Goal: Information Seeking & Learning: Check status

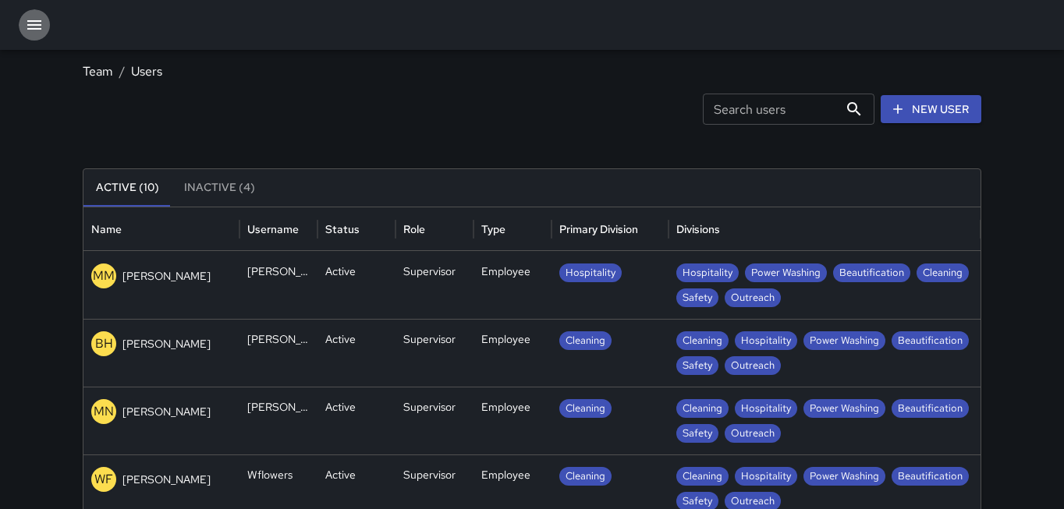
click at [37, 31] on icon "button" at bounding box center [34, 25] width 19 height 19
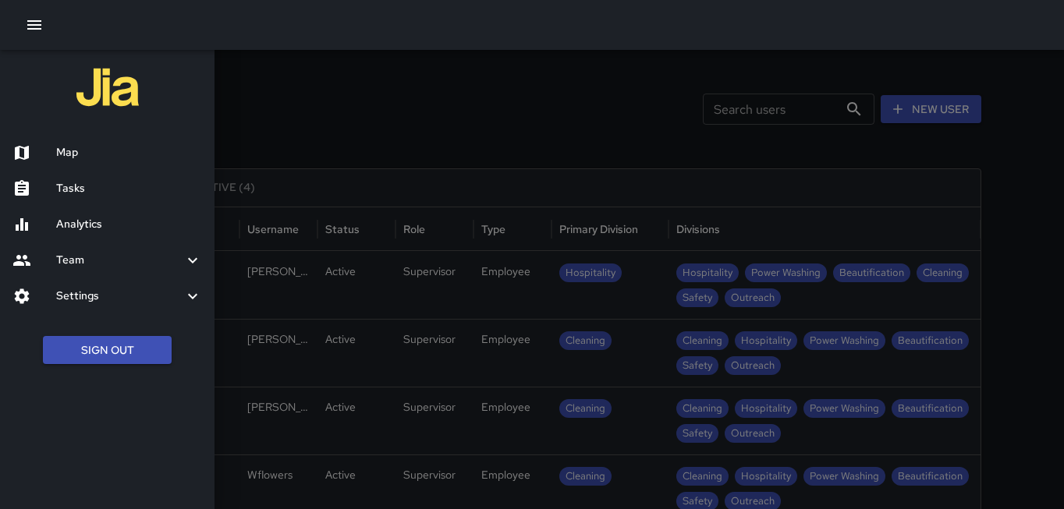
click at [115, 231] on h6 "Analytics" at bounding box center [129, 224] width 146 height 17
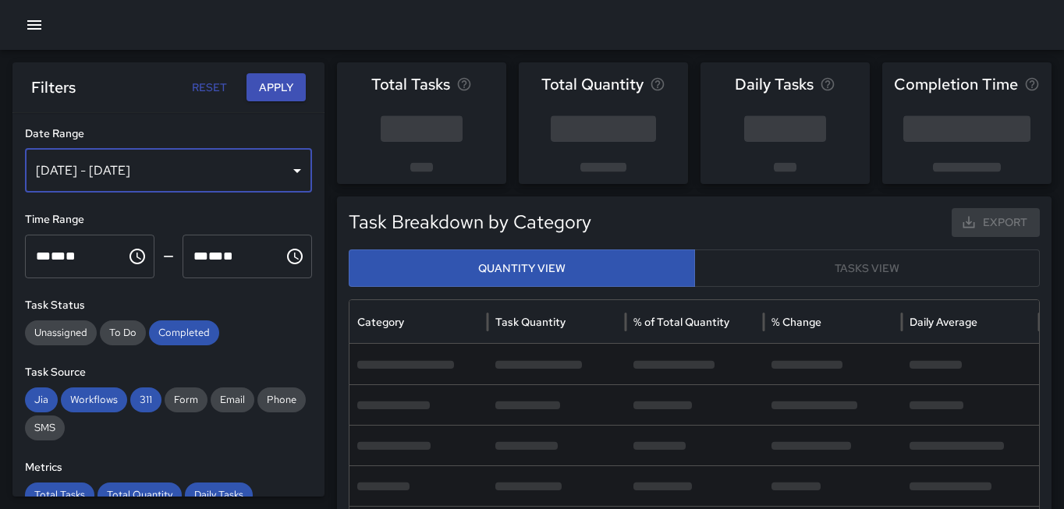
click at [168, 169] on div "[DATE] - [DATE]" at bounding box center [168, 171] width 287 height 44
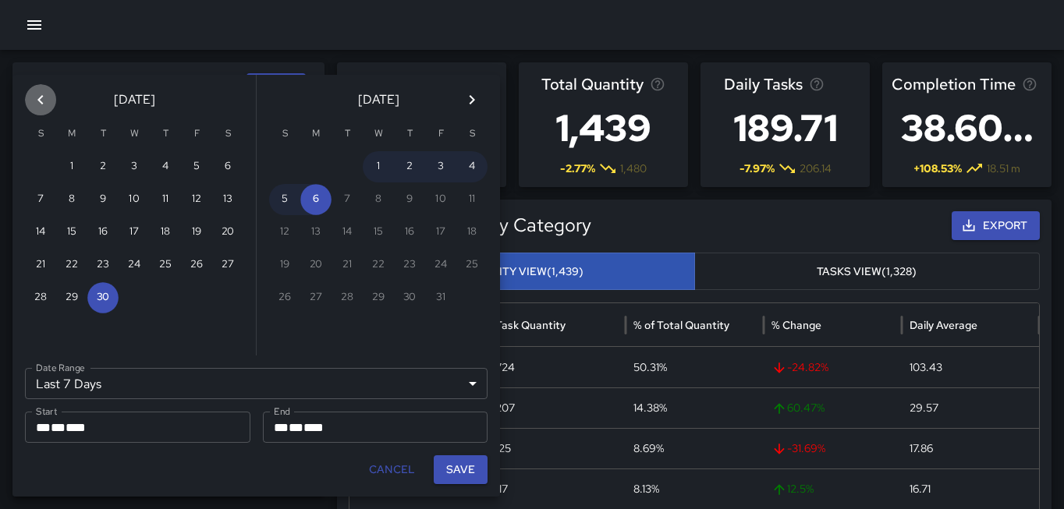
click at [41, 106] on icon "Previous month" at bounding box center [40, 99] width 19 height 19
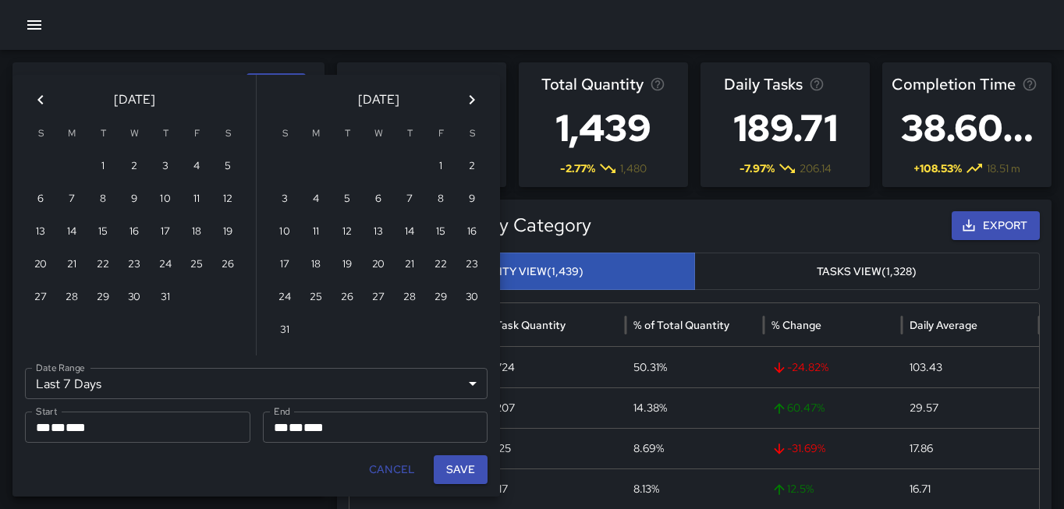
click at [41, 106] on icon "Previous month" at bounding box center [40, 99] width 19 height 19
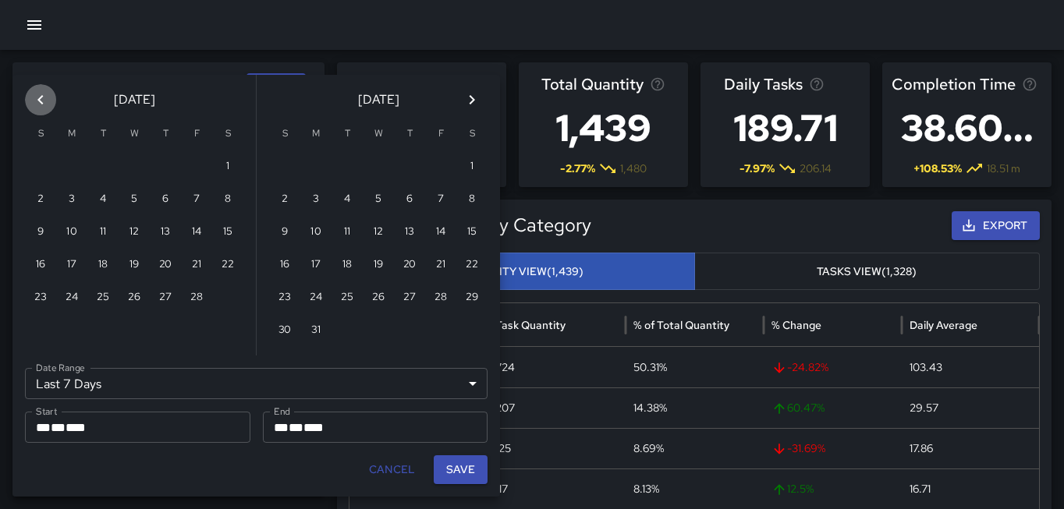
click at [41, 106] on icon "Previous month" at bounding box center [40, 99] width 19 height 19
click at [140, 172] on button "1" at bounding box center [134, 166] width 31 height 31
type input "******"
type input "**********"
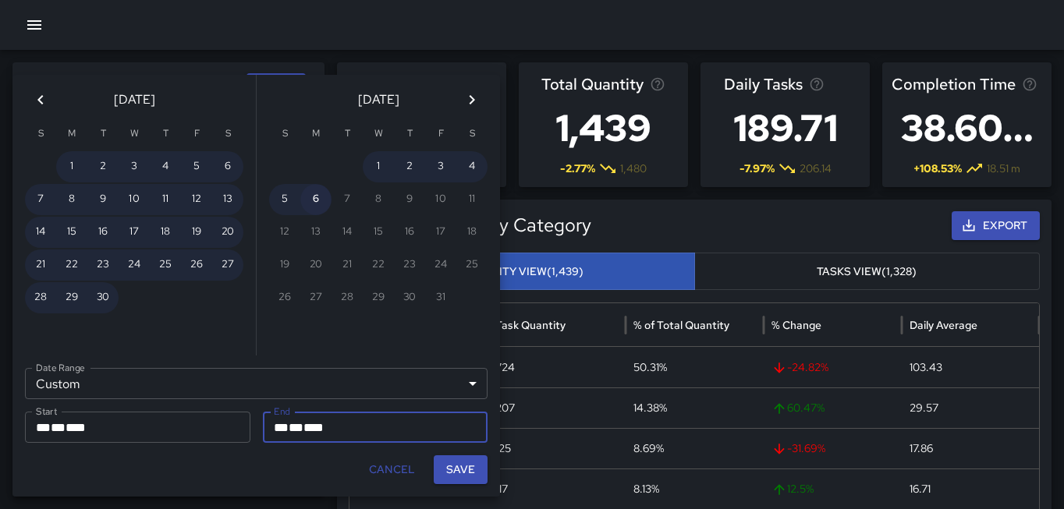
click at [319, 200] on button "6" at bounding box center [315, 199] width 31 height 31
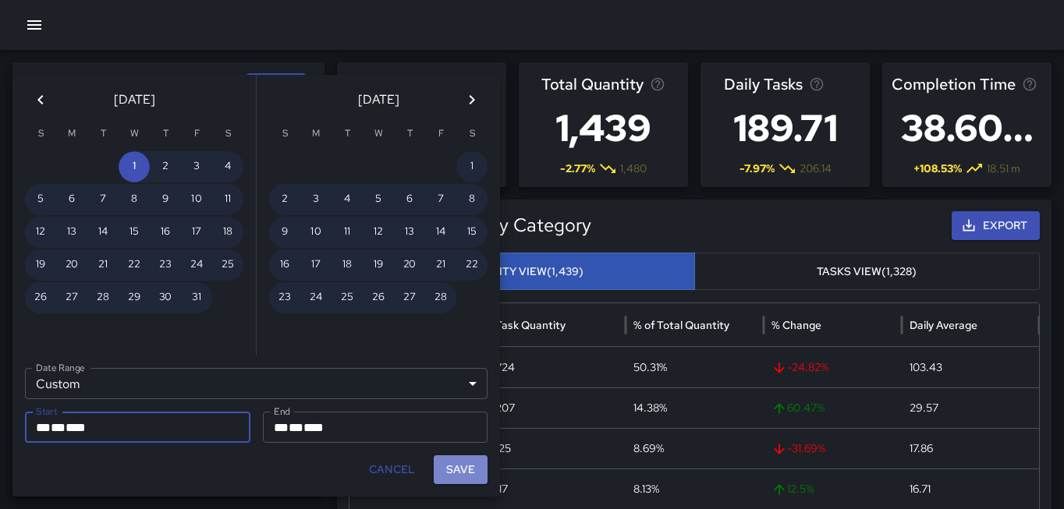
click at [458, 466] on button "Save" at bounding box center [461, 469] width 54 height 29
type input "**********"
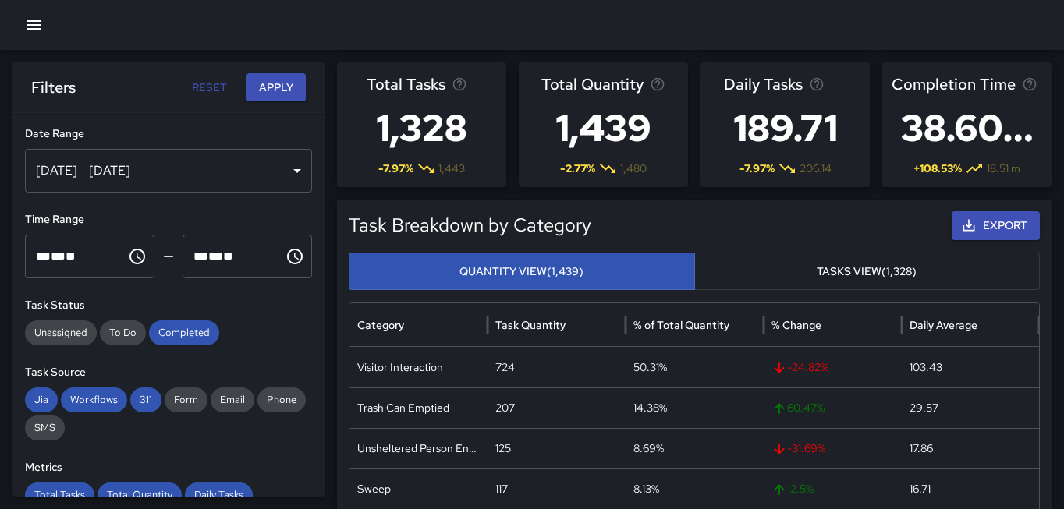
click at [282, 97] on button "Apply" at bounding box center [275, 87] width 59 height 29
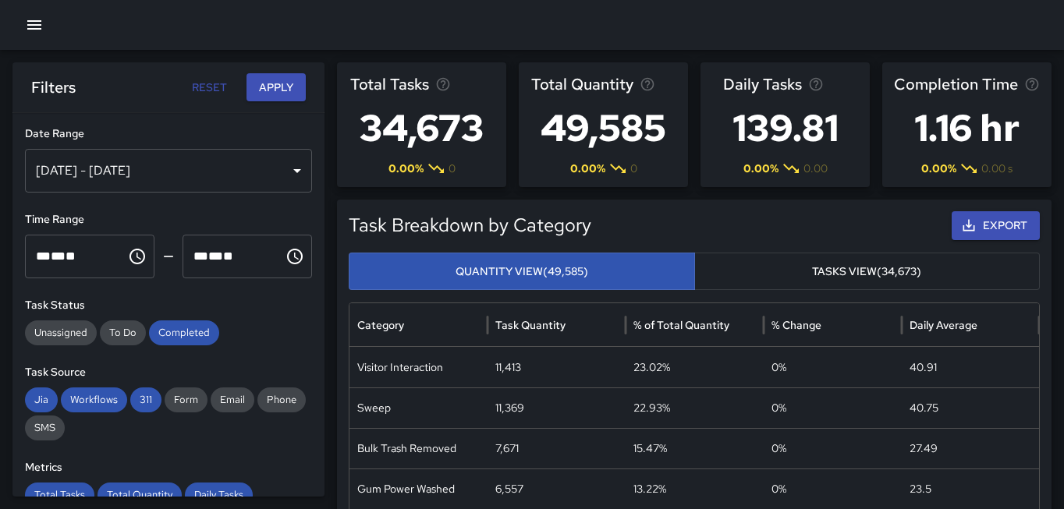
click at [294, 173] on div "[DATE] - [DATE]" at bounding box center [168, 171] width 287 height 44
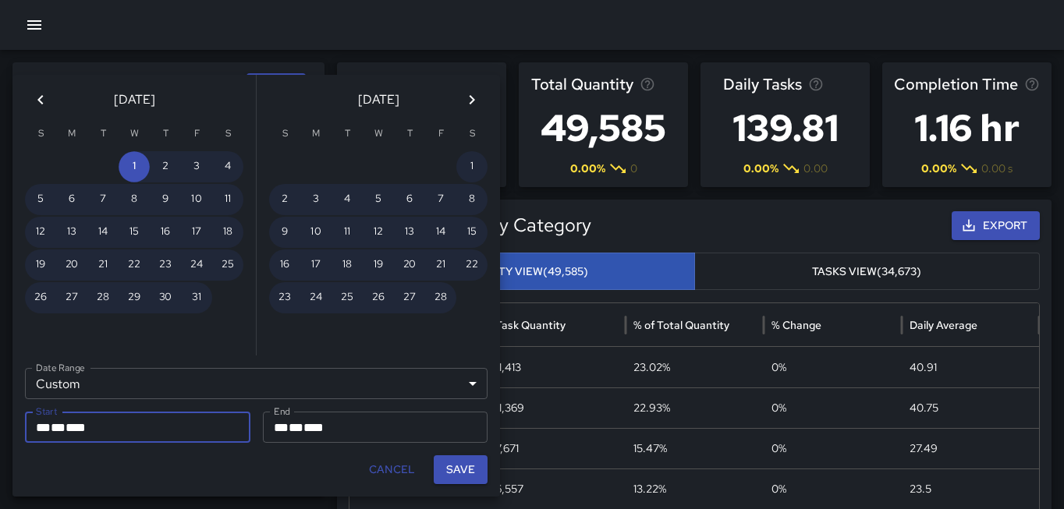
click at [472, 97] on icon "Next month" at bounding box center [471, 99] width 5 height 9
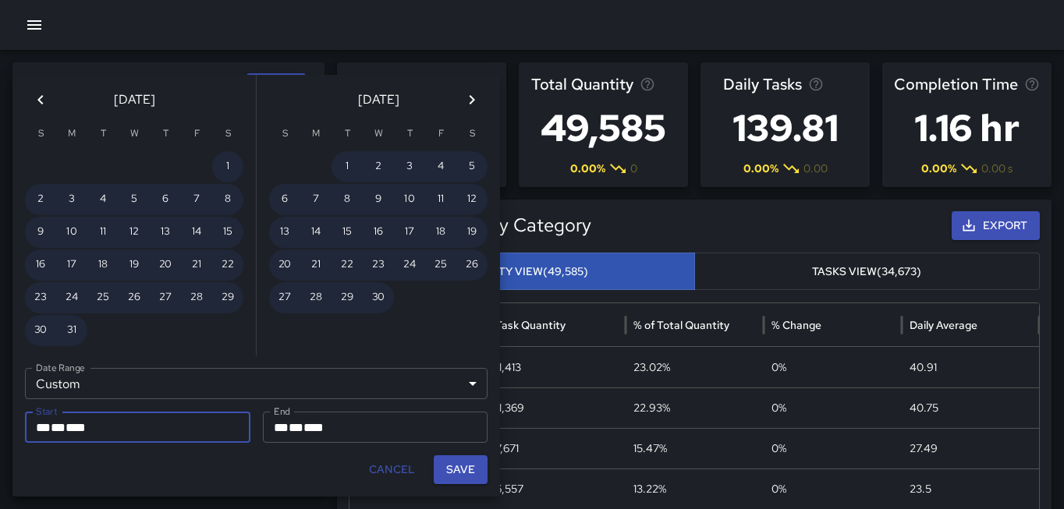
click at [472, 97] on icon "Next month" at bounding box center [471, 99] width 5 height 9
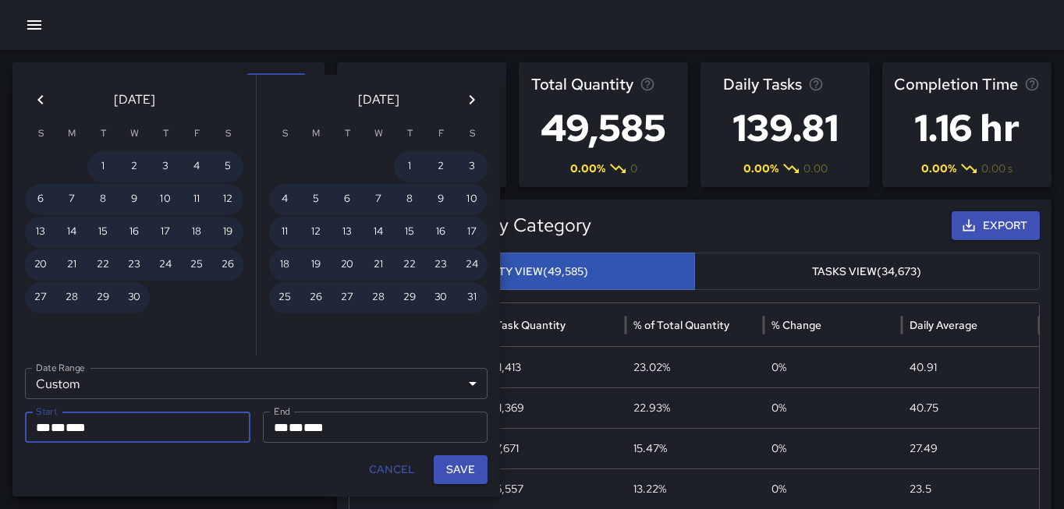
click at [44, 100] on icon "Previous month" at bounding box center [40, 99] width 19 height 19
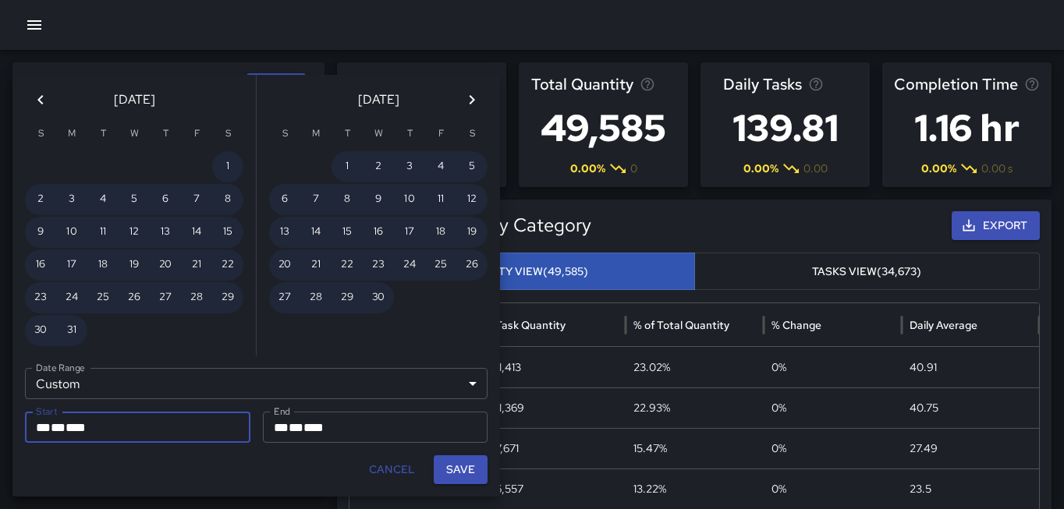
click at [44, 100] on icon "Previous month" at bounding box center [40, 99] width 19 height 19
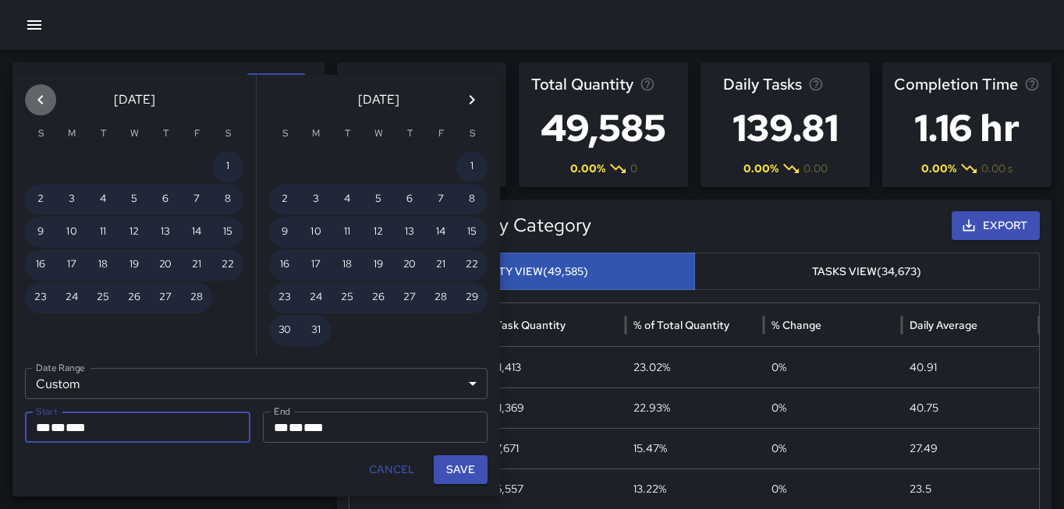
click at [44, 100] on icon "Previous month" at bounding box center [40, 99] width 19 height 19
drag, startPoint x: 135, startPoint y: 171, endPoint x: 184, endPoint y: 171, distance: 49.1
click at [135, 171] on button "1" at bounding box center [134, 166] width 31 height 31
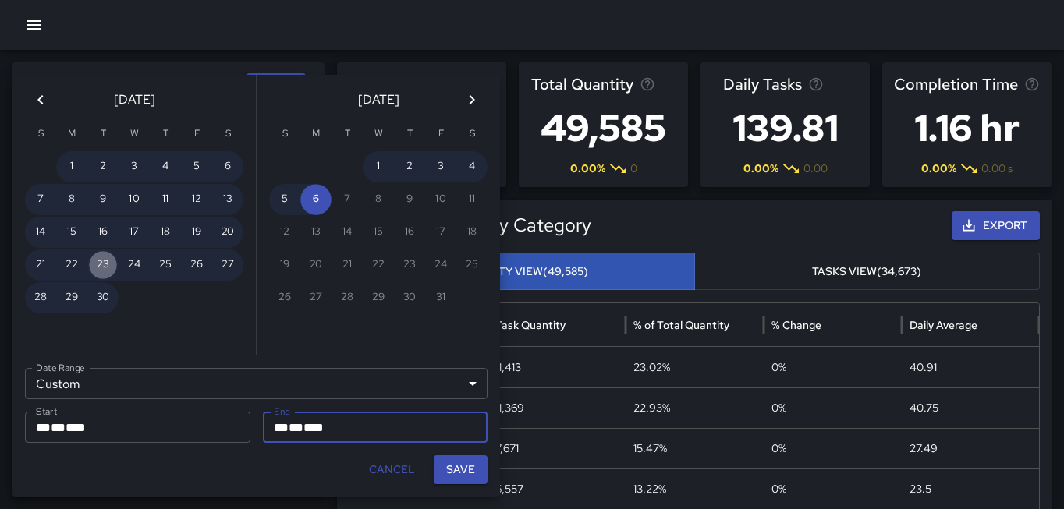
click at [105, 261] on button "23" at bounding box center [102, 265] width 31 height 31
type input "**********"
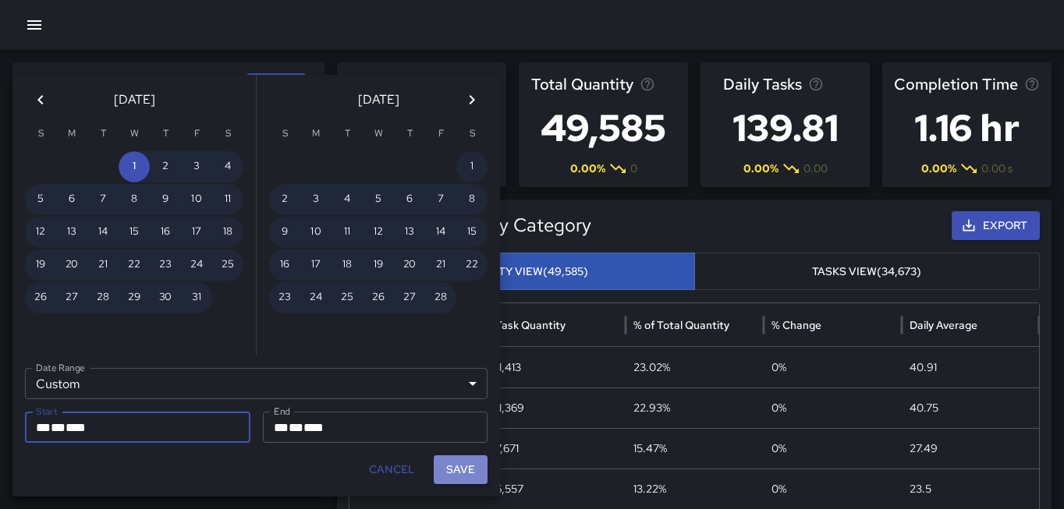
click at [460, 474] on button "Save" at bounding box center [461, 469] width 54 height 29
type input "**********"
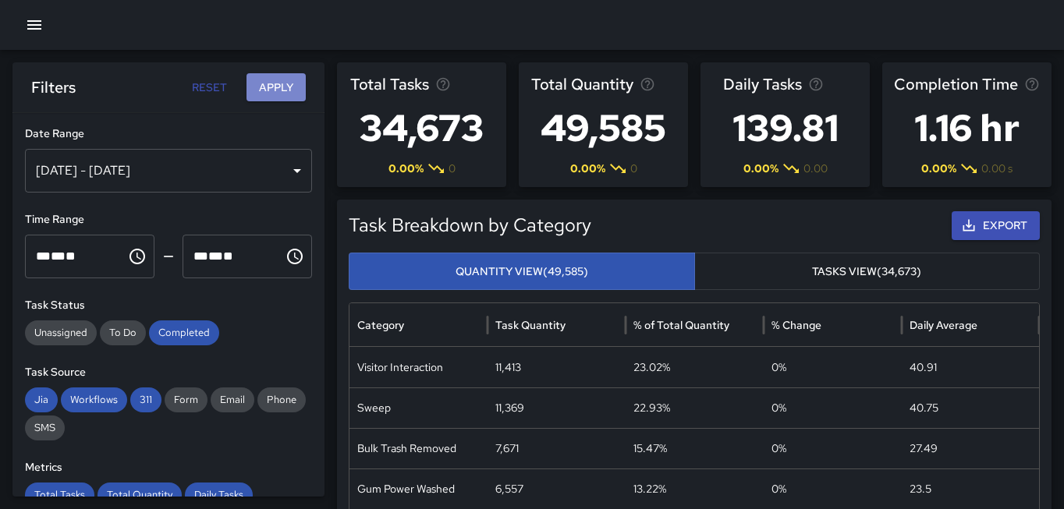
click at [278, 90] on button "Apply" at bounding box center [275, 87] width 59 height 29
